Goal: Task Accomplishment & Management: Manage account settings

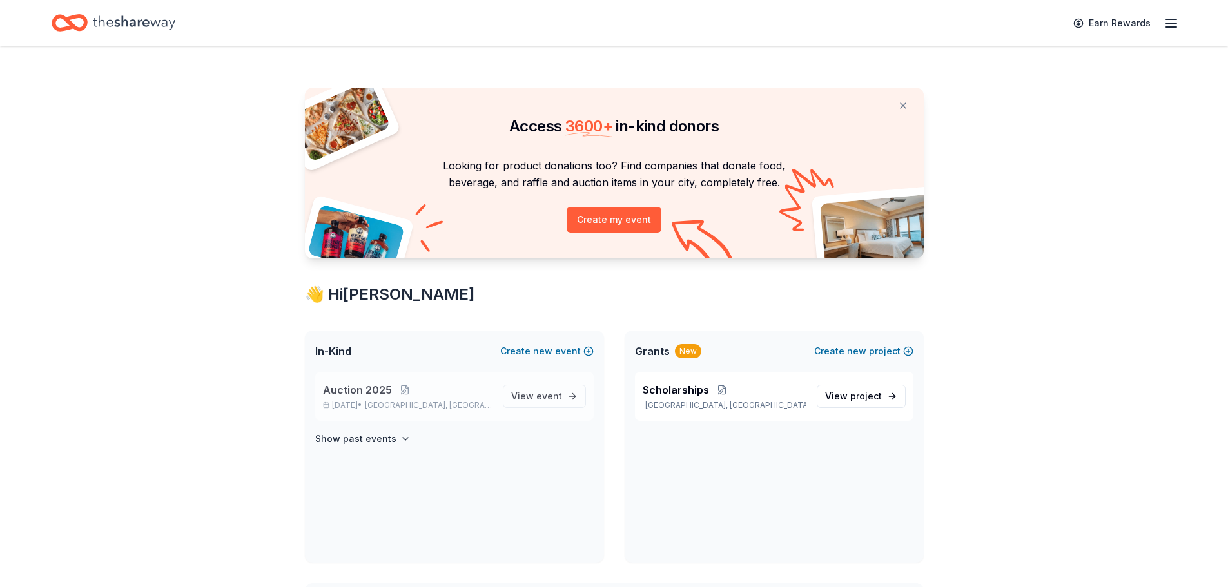
click at [352, 391] on span "Auction 2025" at bounding box center [357, 389] width 69 height 15
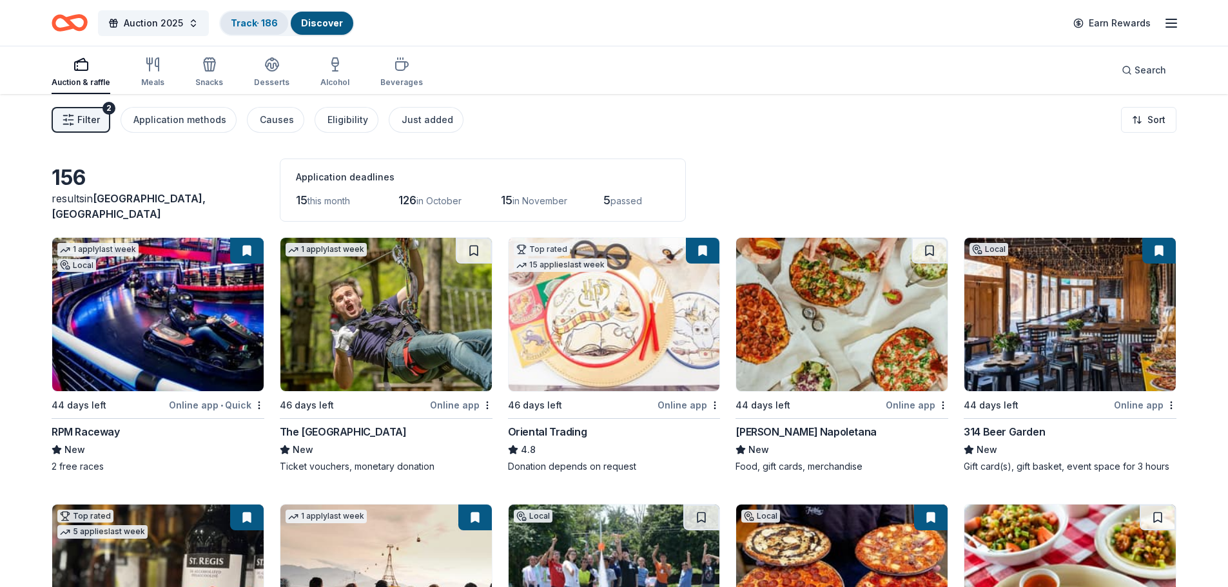
click at [266, 24] on link "Track · 186" at bounding box center [254, 22] width 47 height 11
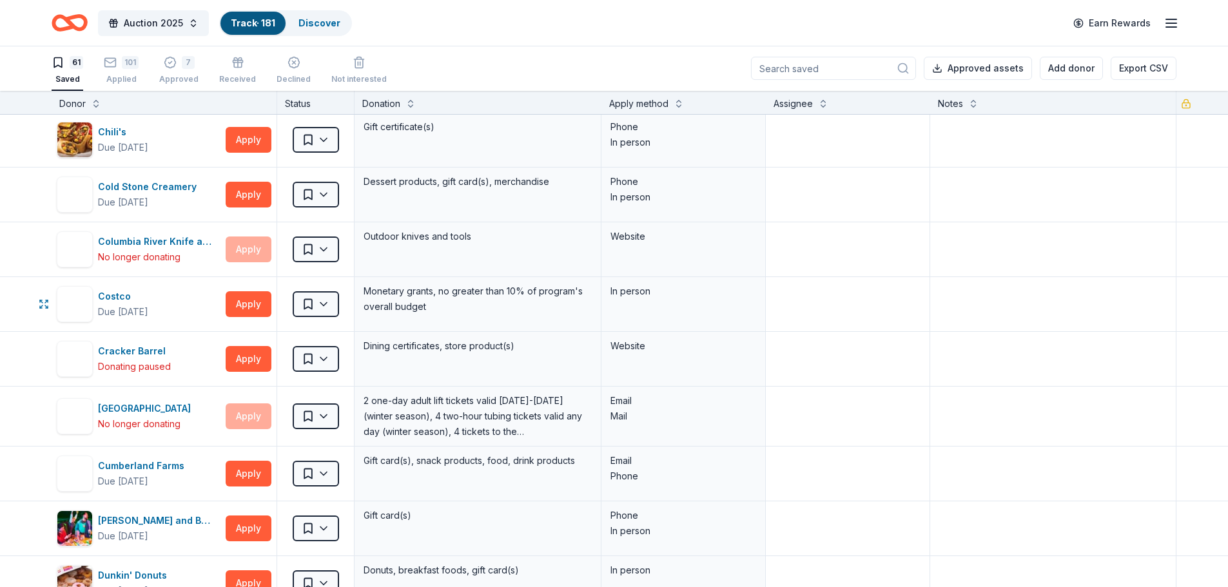
scroll to position [516, 0]
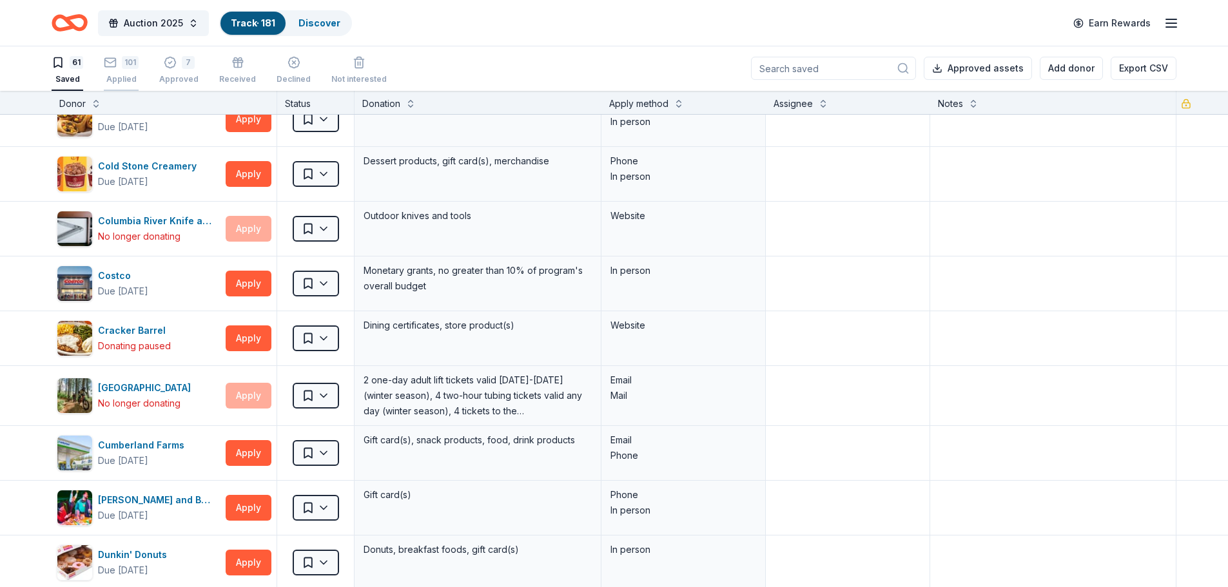
click at [107, 62] on icon "button" at bounding box center [110, 61] width 11 height 3
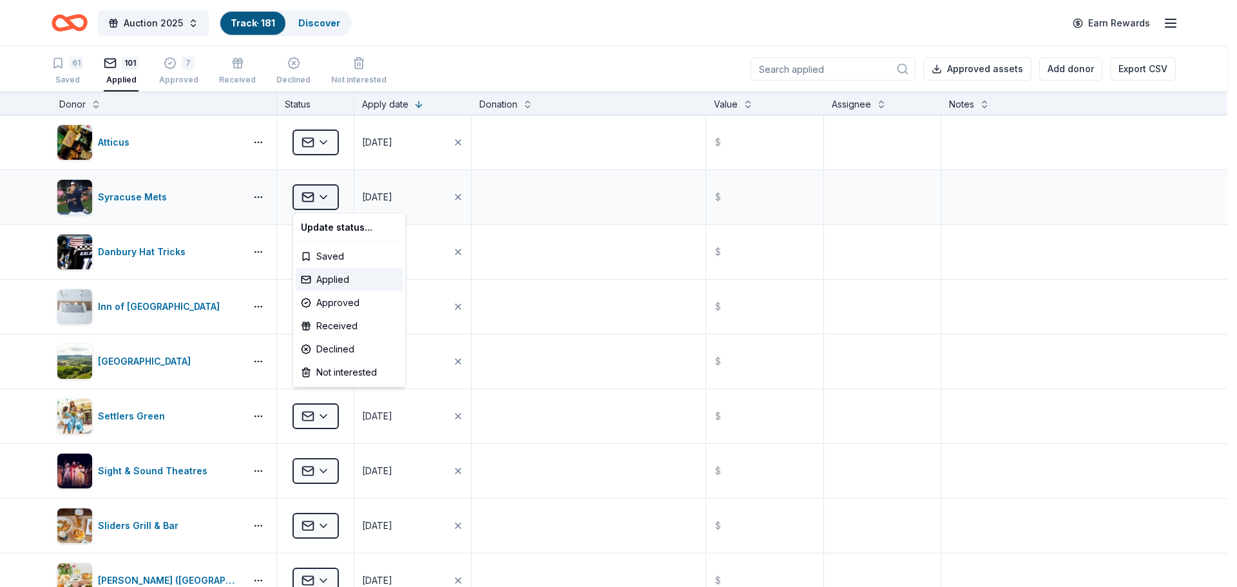
click at [327, 195] on html "Auction 2025 Track · 181 Discover Earn Rewards 61 Saved 101 Applied 7 Approved …" at bounding box center [618, 293] width 1237 height 587
click at [319, 308] on div "Approved" at bounding box center [349, 302] width 107 height 23
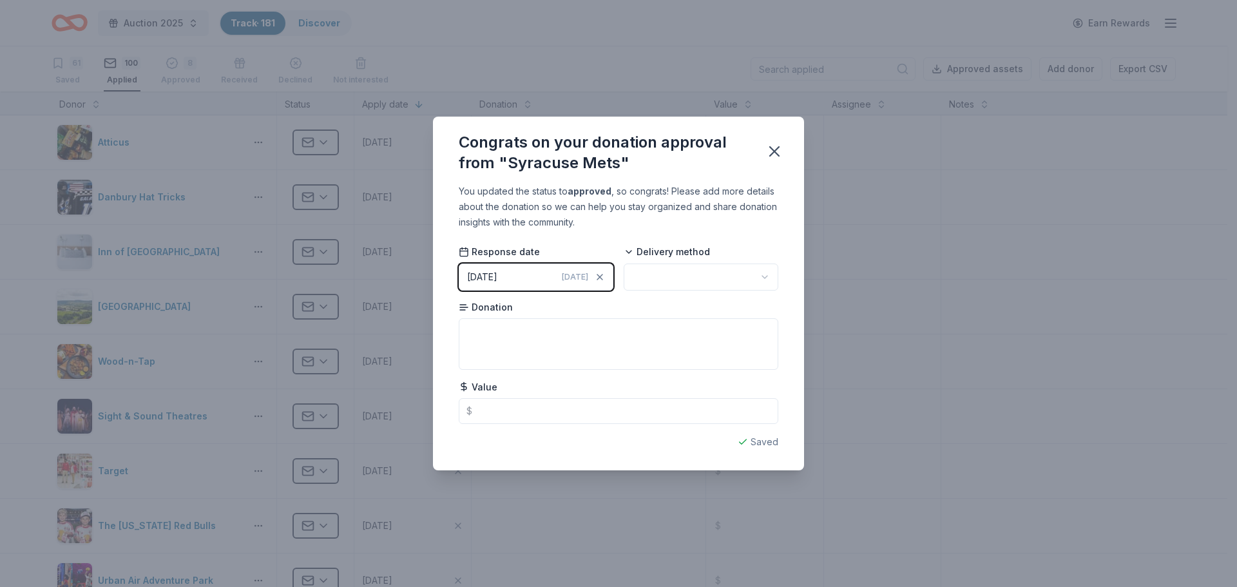
click at [688, 285] on html "Auction 2025 Track · 181 Discover Earn Rewards 61 Saved 100 Applied 8 Approved …" at bounding box center [618, 293] width 1237 height 587
click at [516, 341] on textarea at bounding box center [619, 344] width 320 height 52
type textarea "Tickets"
click at [773, 149] on icon "button" at bounding box center [774, 151] width 9 height 9
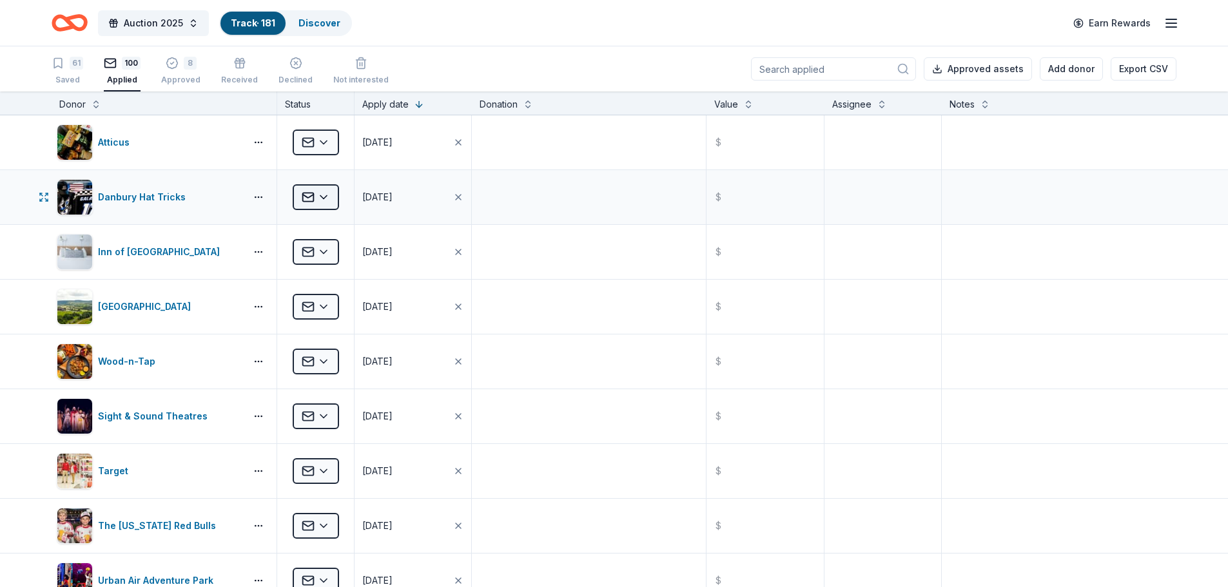
click at [324, 197] on html "Auction 2025 Track · 181 Discover Earn Rewards 61 Saved 100 Applied 8 Approved …" at bounding box center [614, 293] width 1228 height 587
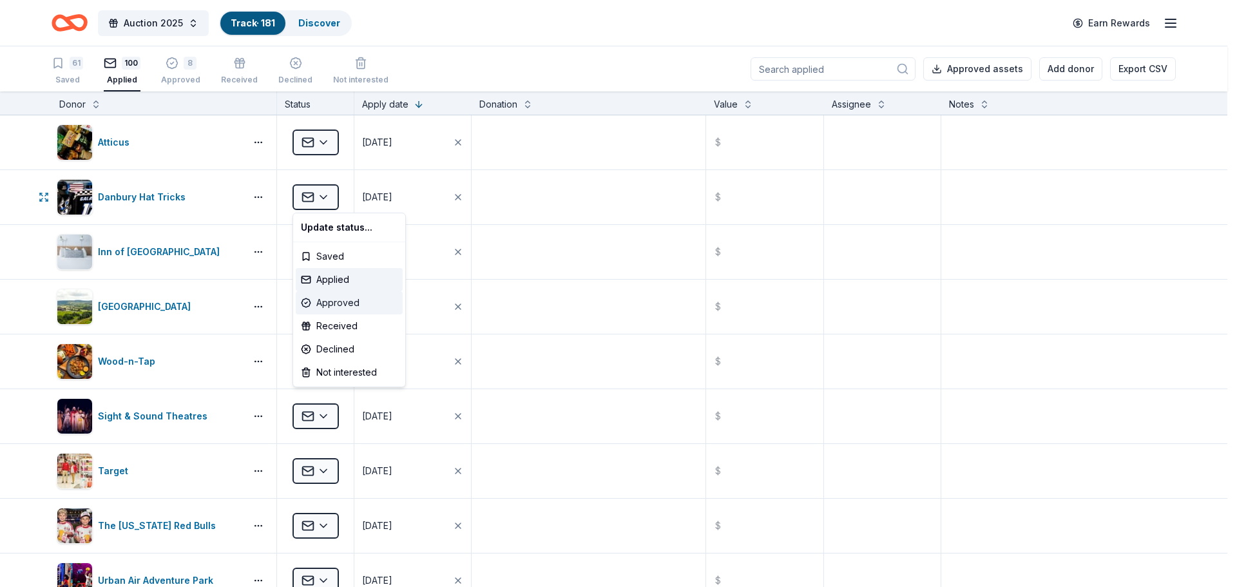
click at [313, 303] on div "Approved" at bounding box center [349, 302] width 107 height 23
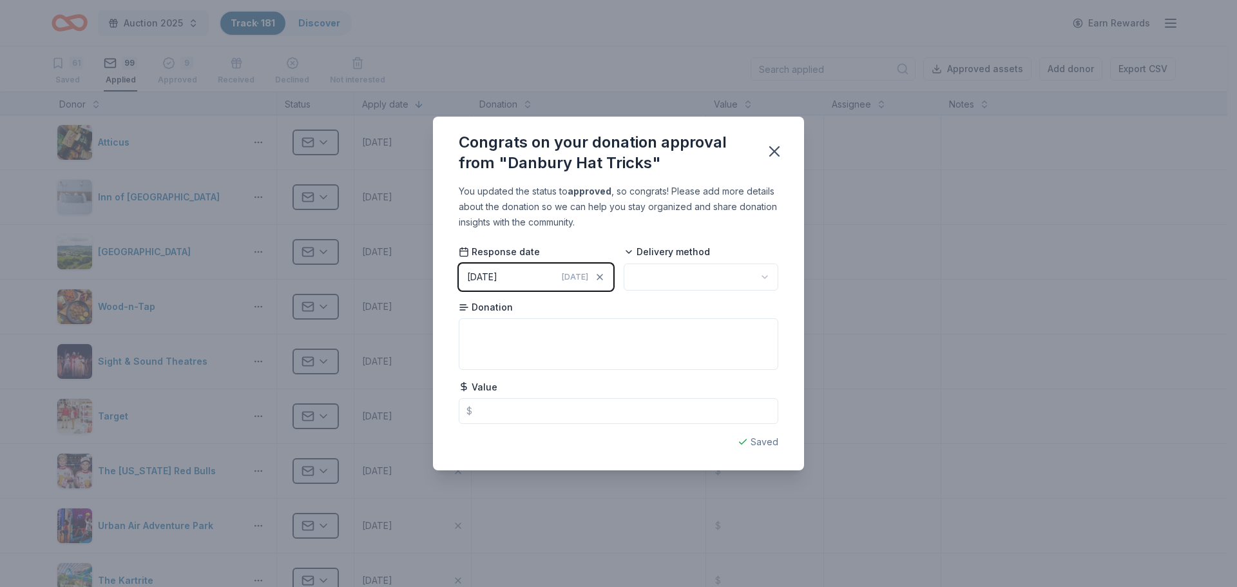
click at [688, 287] on html "Auction 2025 Track · 181 Discover Earn Rewards 61 Saved 99 Applied 9 Approved R…" at bounding box center [618, 293] width 1237 height 587
click at [523, 335] on textarea at bounding box center [619, 344] width 320 height 52
type textarea "Tickets and Swag"
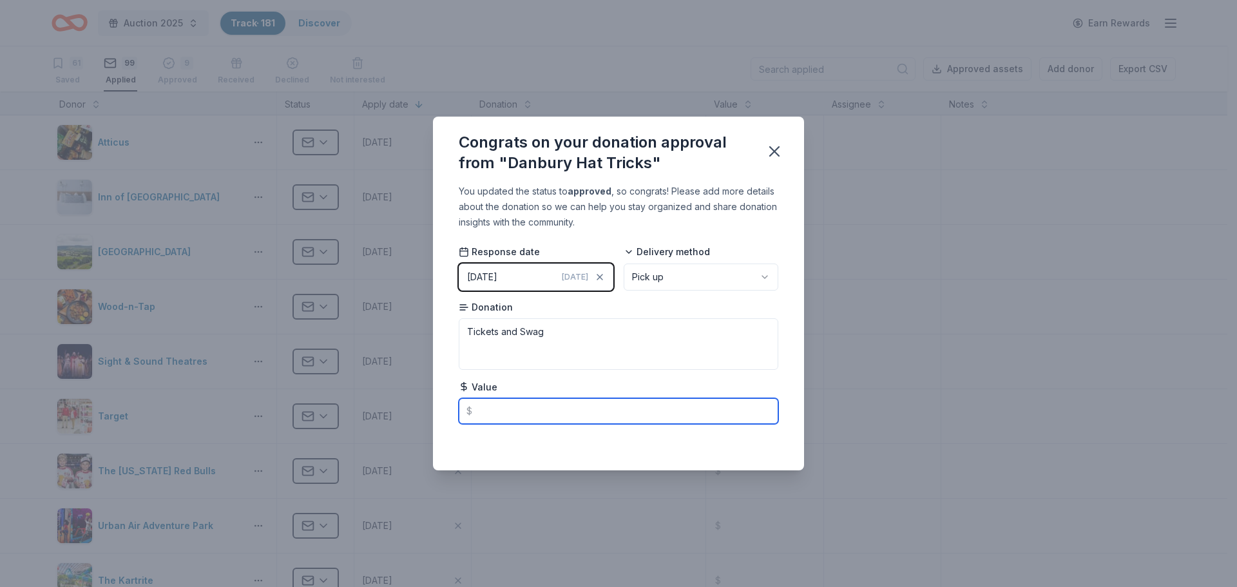
click at [527, 410] on input "text" at bounding box center [619, 411] width 320 height 26
type input "110.00"
click at [780, 148] on icon "button" at bounding box center [775, 151] width 18 height 18
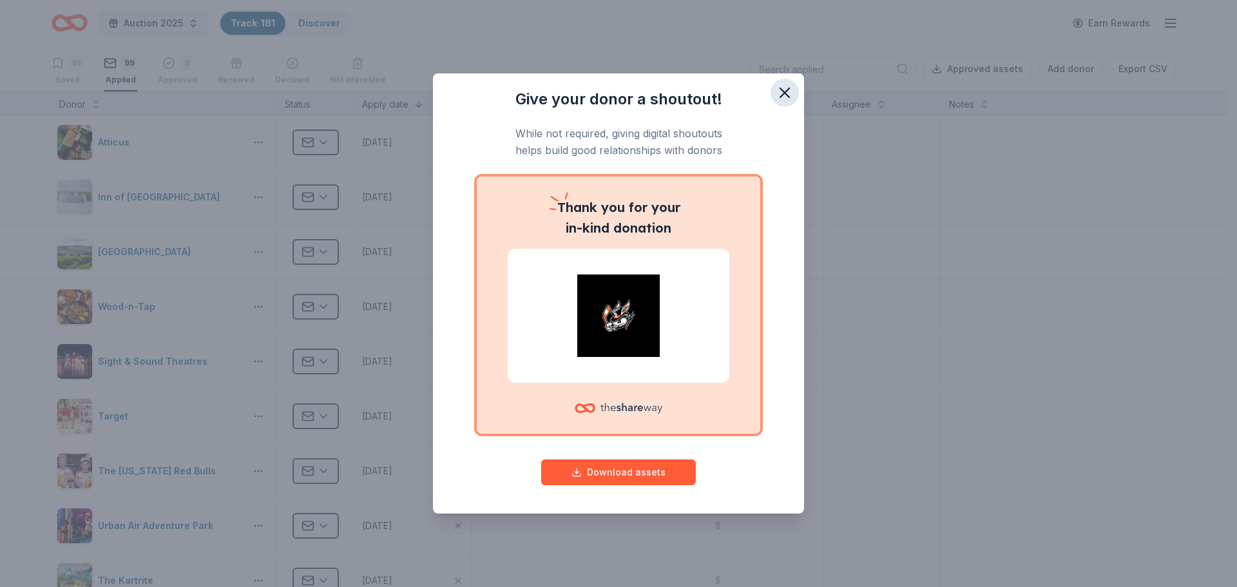
click at [787, 97] on icon "button" at bounding box center [785, 93] width 18 height 18
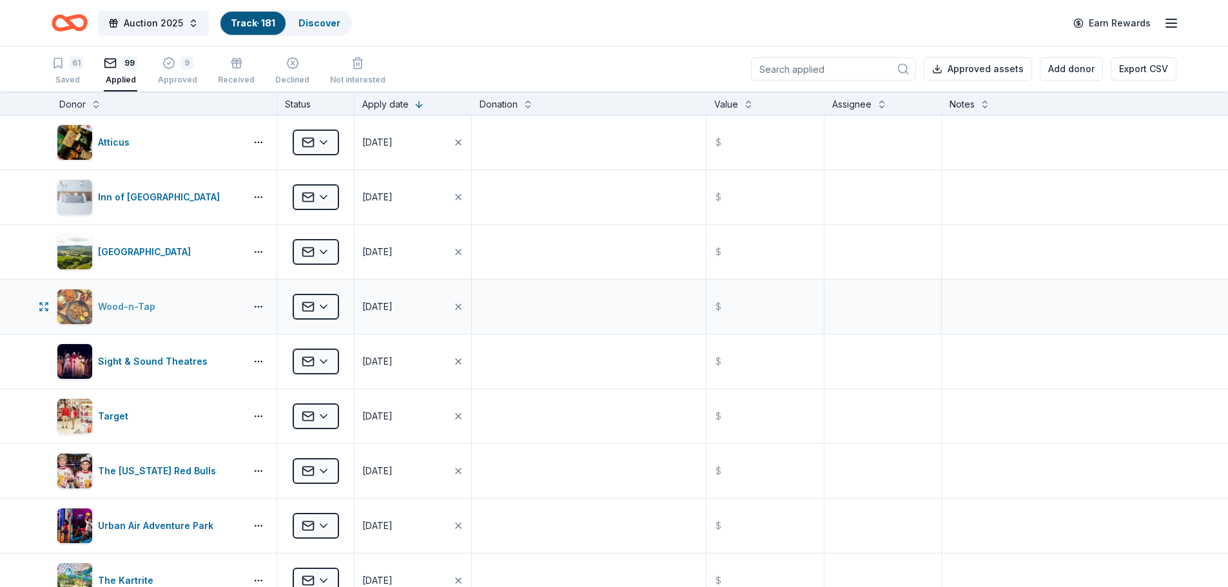
scroll to position [64, 0]
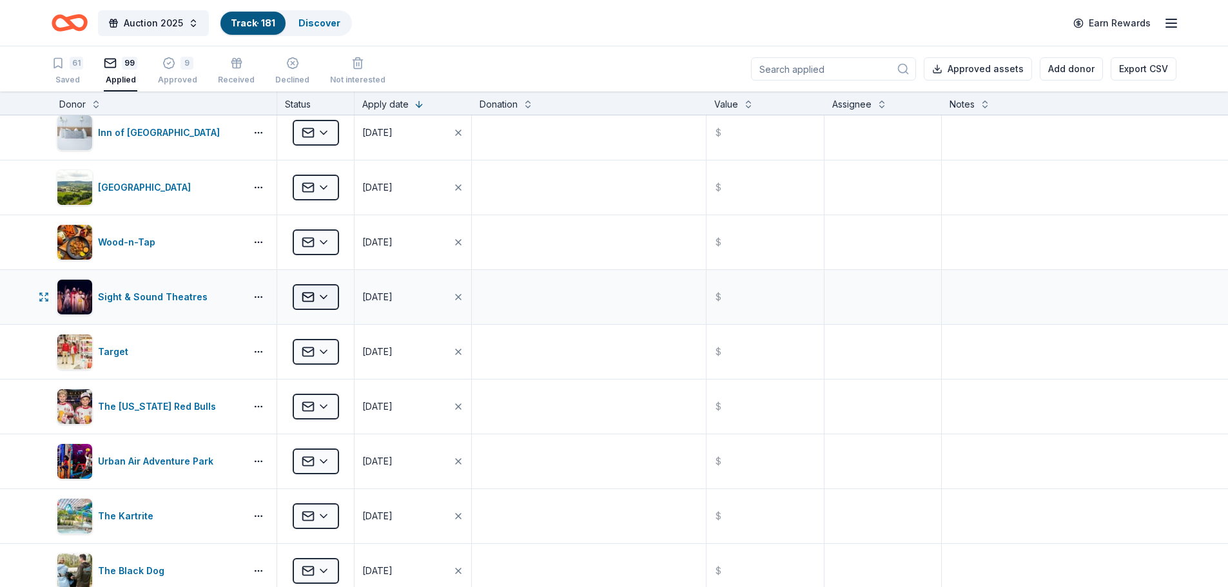
click at [322, 298] on html "Auction 2025 Track · 181 Discover Earn Rewards 61 Saved 99 Applied 9 Approved R…" at bounding box center [614, 293] width 1228 height 587
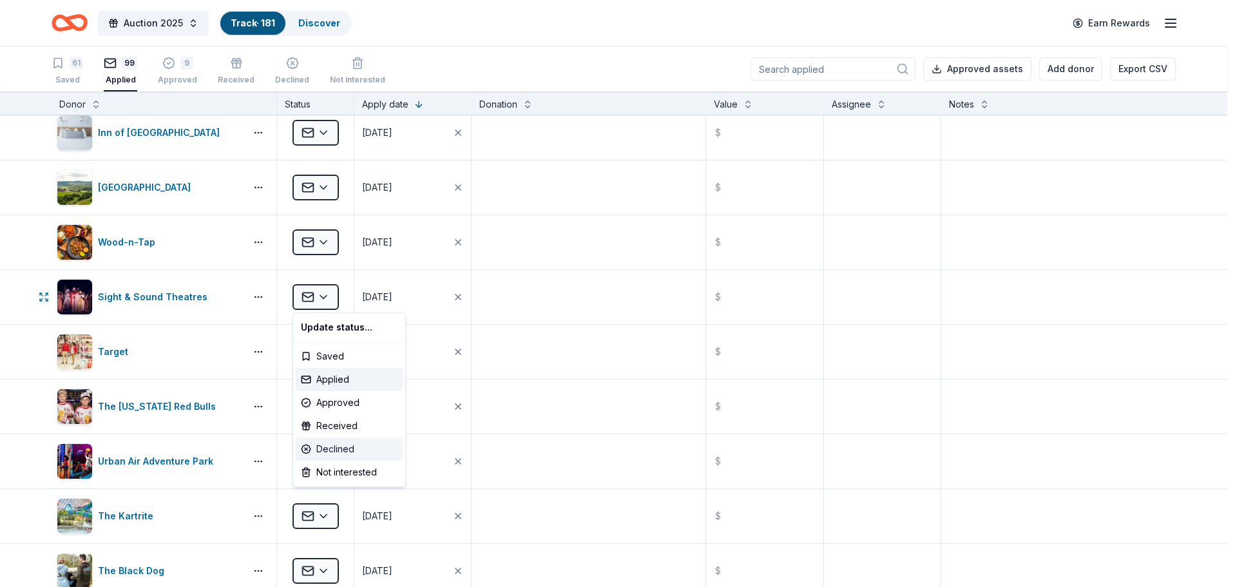
click at [328, 441] on div "Declined" at bounding box center [349, 449] width 107 height 23
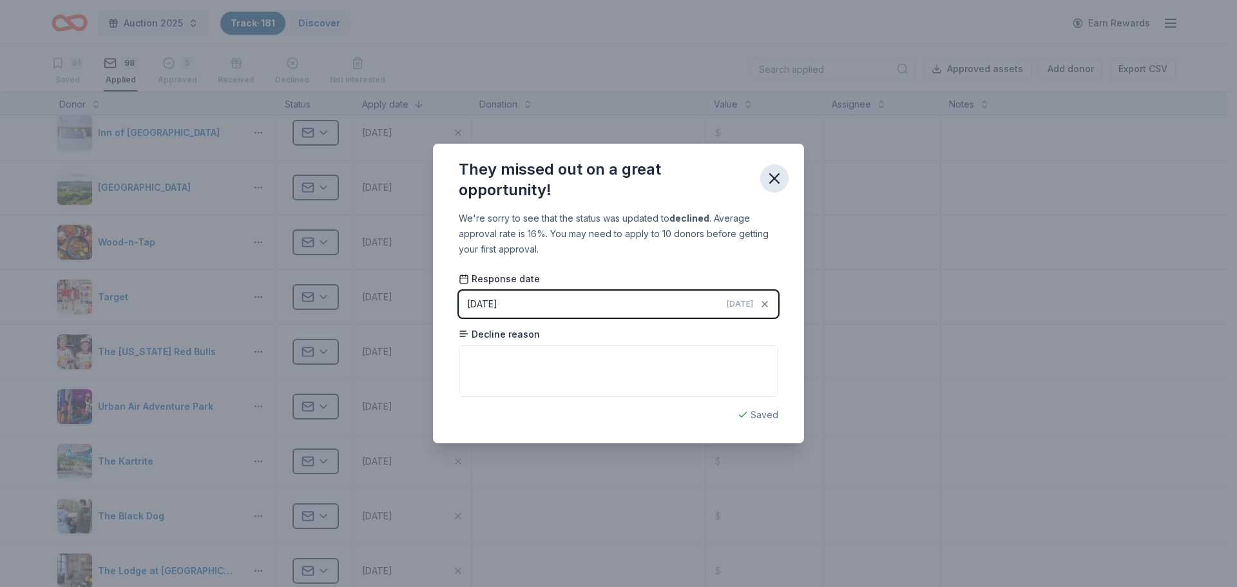
click at [771, 175] on icon "button" at bounding box center [774, 178] width 9 height 9
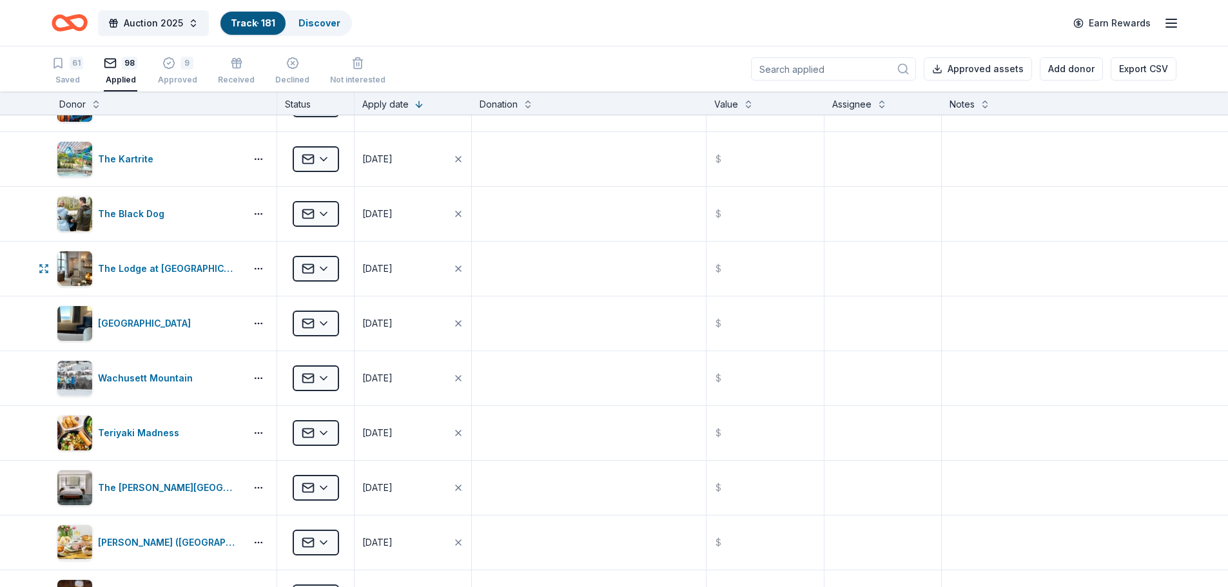
scroll to position [387, 0]
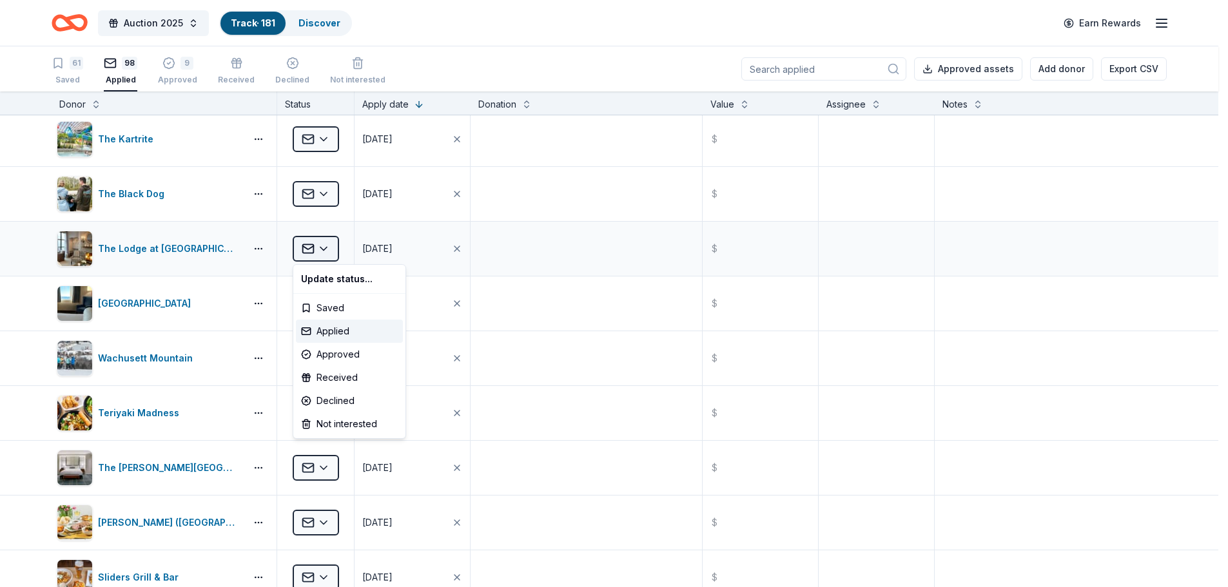
click at [325, 246] on html "Auction 2025 Track · 181 Discover Earn Rewards 61 Saved 98 Applied 9 Approved R…" at bounding box center [614, 293] width 1228 height 587
click at [322, 398] on div "Declined" at bounding box center [349, 400] width 107 height 23
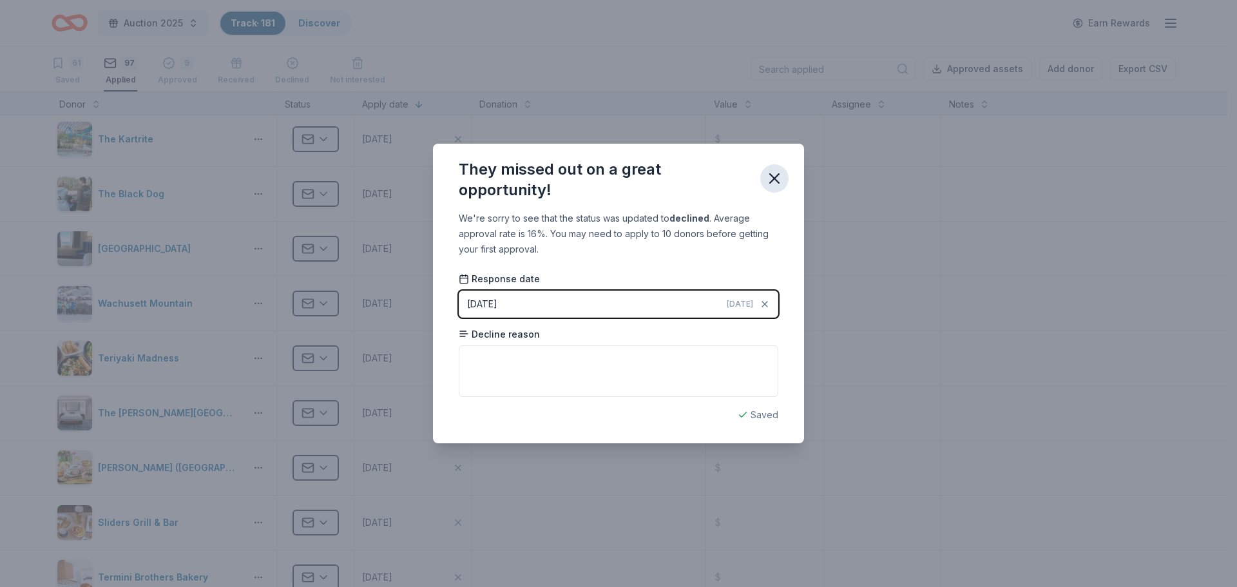
click at [769, 182] on icon "button" at bounding box center [775, 178] width 18 height 18
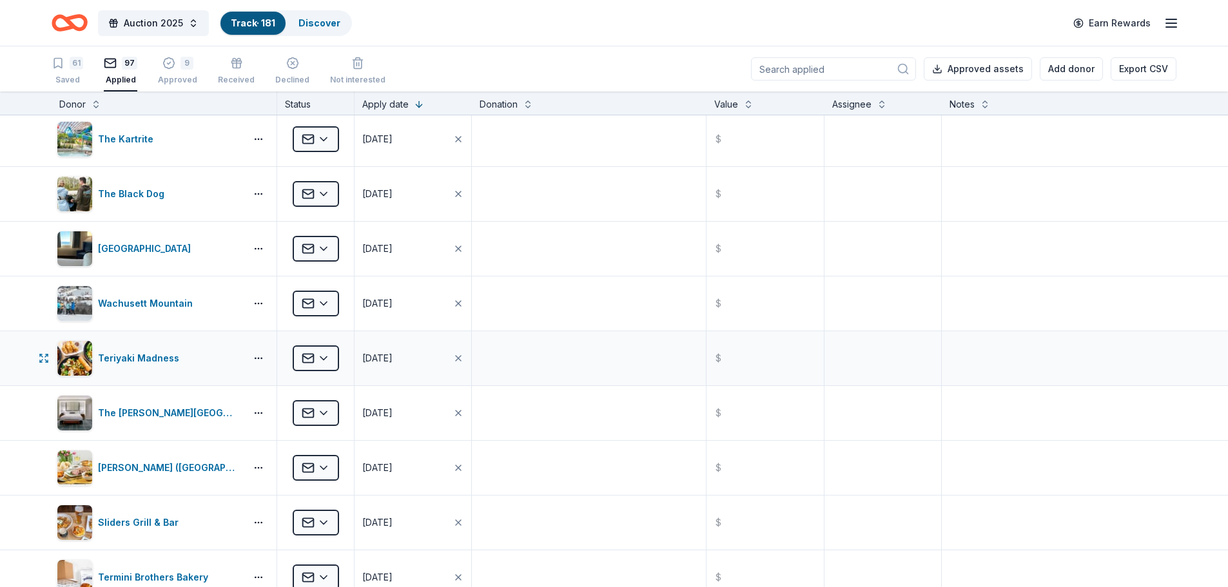
scroll to position [451, 0]
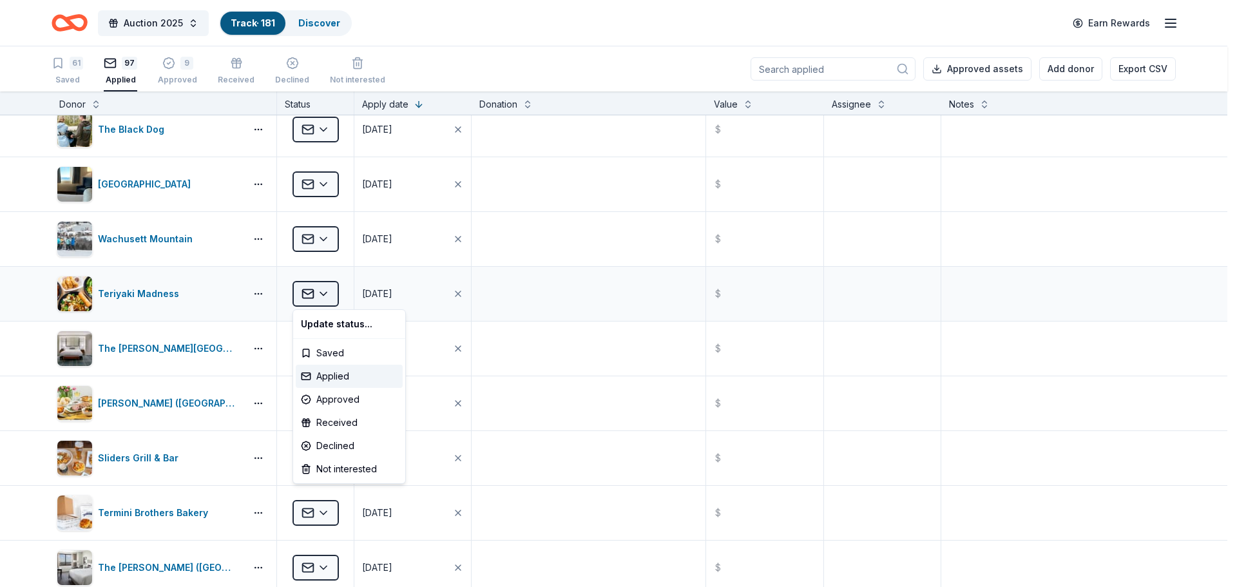
click at [322, 291] on html "Auction 2025 Track · 181 Discover Earn Rewards 61 Saved 97 Applied 9 Approved R…" at bounding box center [618, 293] width 1237 height 587
click at [325, 398] on div "Approved" at bounding box center [349, 399] width 107 height 23
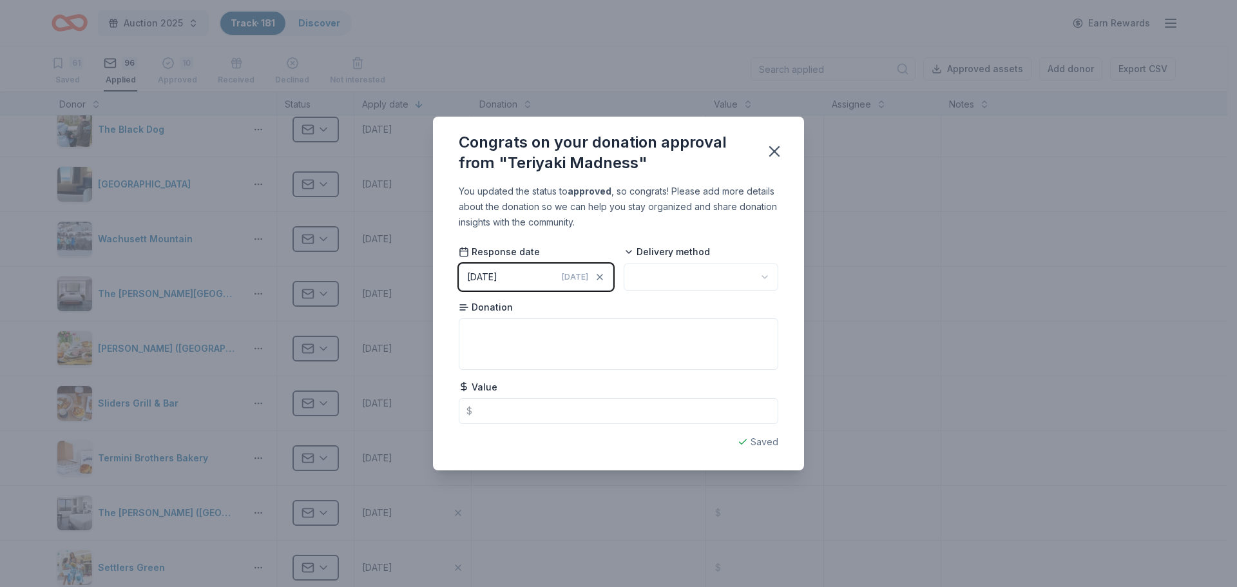
click at [684, 278] on html "Auction 2025 Track · 181 Discover Earn Rewards 61 Saved 96 Applied 10 Approved …" at bounding box center [618, 293] width 1237 height 587
click at [556, 337] on textarea at bounding box center [619, 344] width 320 height 52
type textarea "catering for 10"
click at [777, 148] on icon "button" at bounding box center [774, 151] width 9 height 9
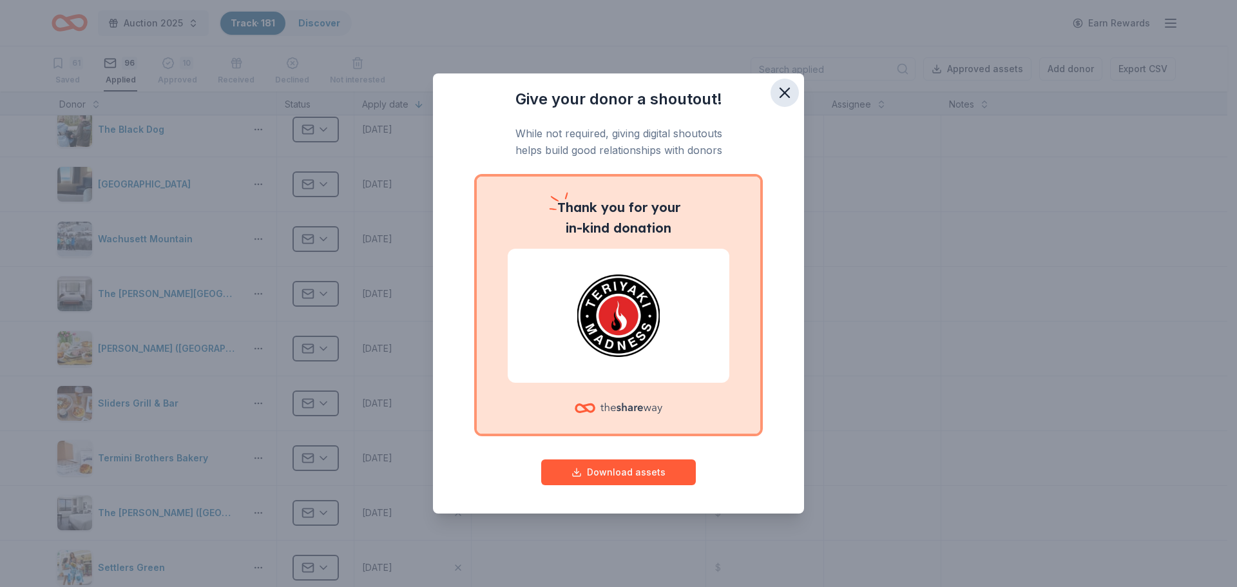
click at [784, 86] on icon "button" at bounding box center [785, 93] width 18 height 18
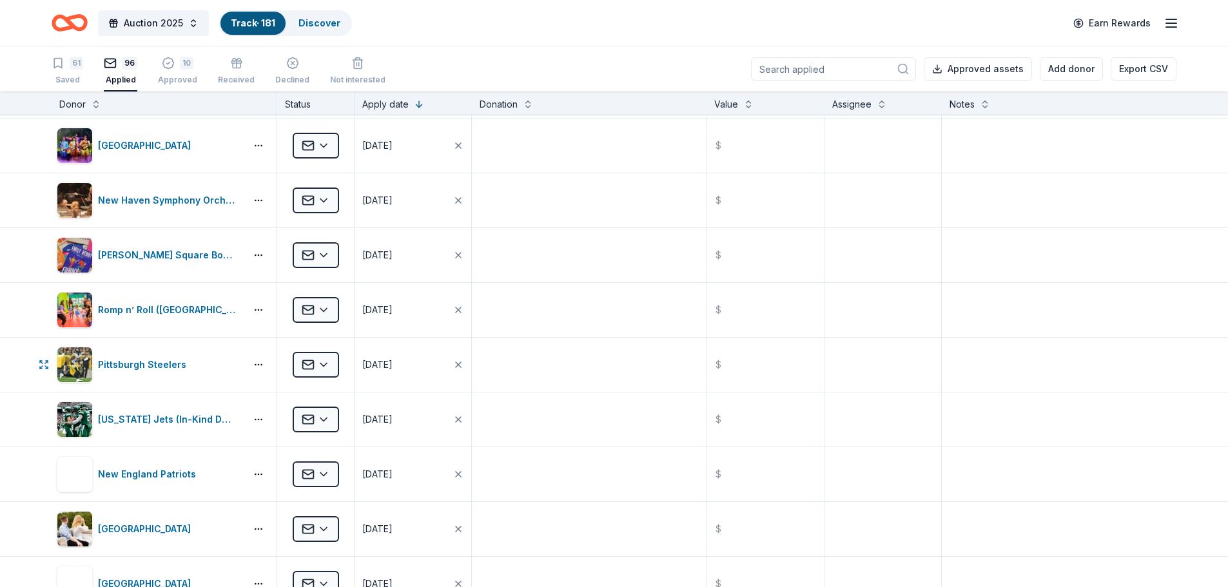
scroll to position [1869, 0]
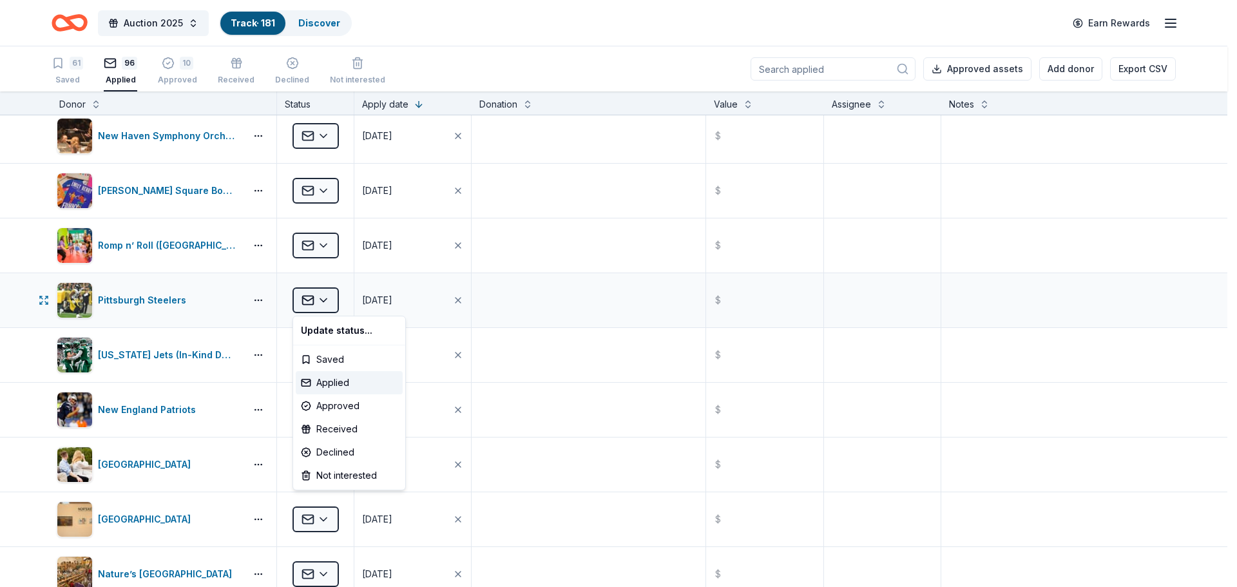
click at [323, 298] on html "Auction 2025 Track · 181 Discover Earn Rewards 61 Saved 96 Applied 10 Approved …" at bounding box center [618, 293] width 1237 height 587
click at [329, 410] on div "Approved" at bounding box center [349, 405] width 107 height 23
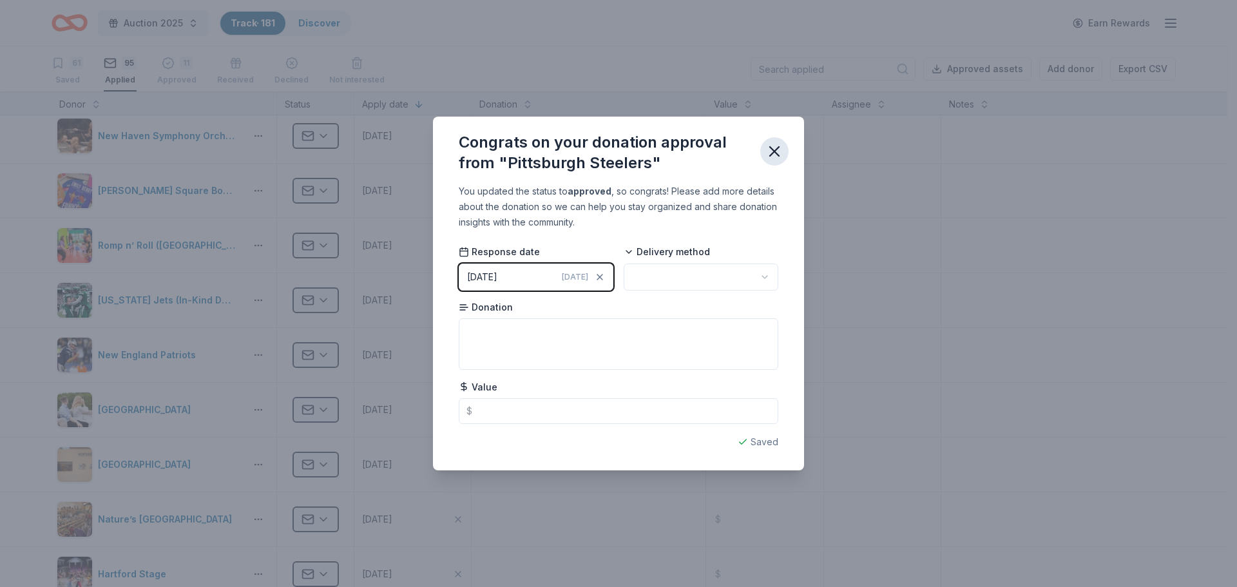
click at [777, 148] on icon "button" at bounding box center [775, 151] width 18 height 18
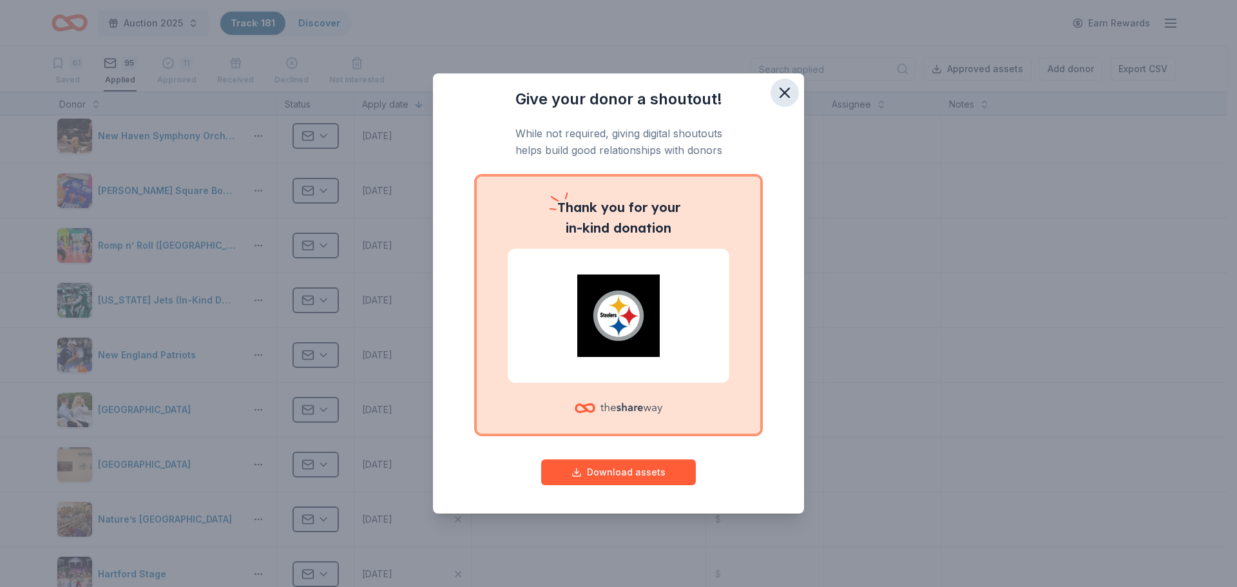
click at [784, 91] on icon "button" at bounding box center [784, 92] width 9 height 9
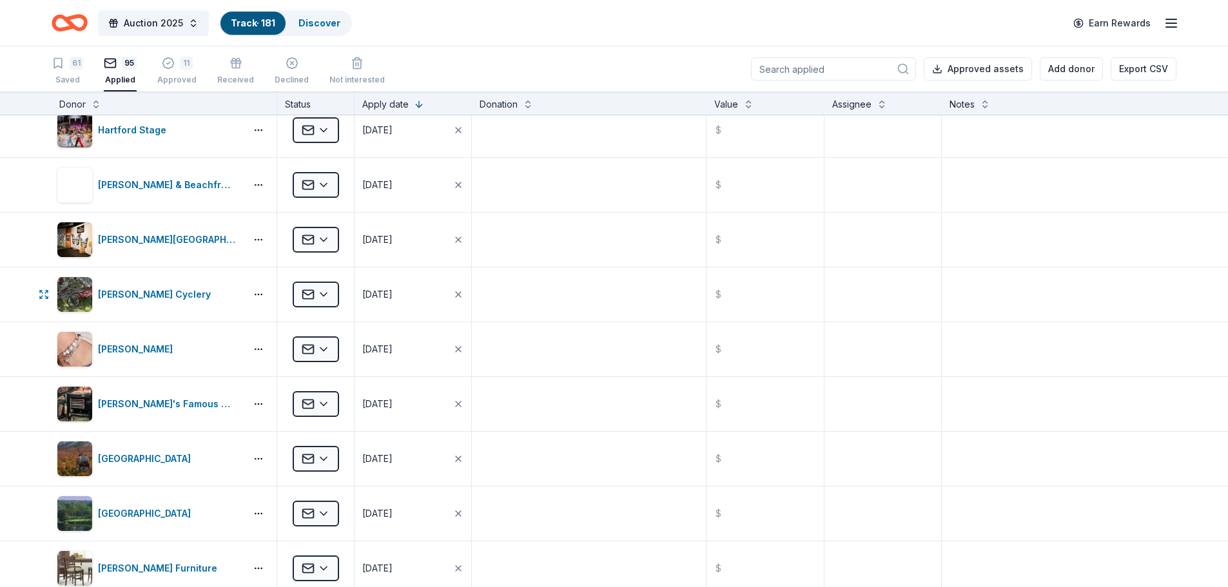
scroll to position [2320, 0]
